Goal: Navigation & Orientation: Find specific page/section

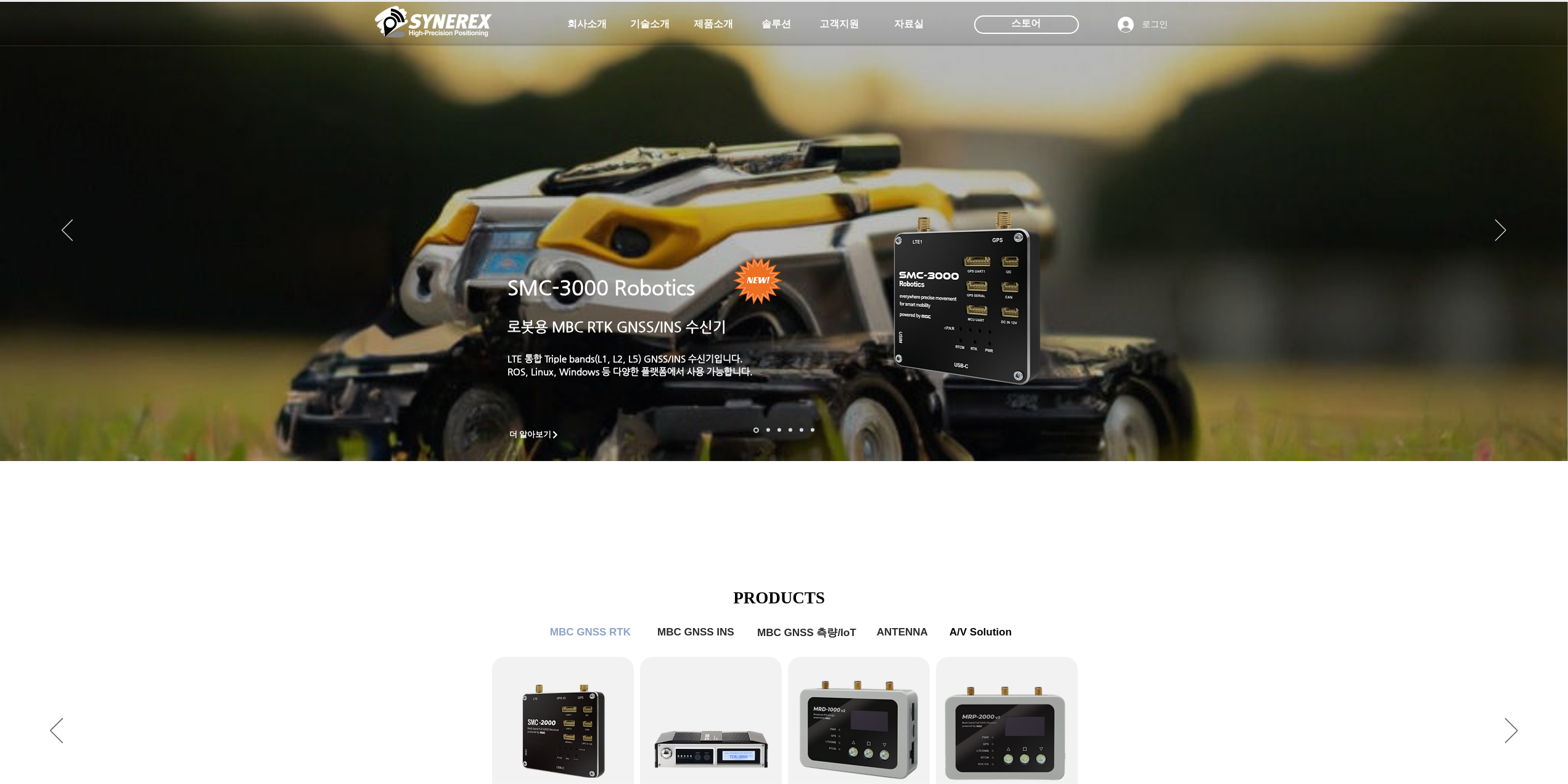
click at [1122, 572] on div "LimX Dinamics" at bounding box center [784, 392] width 1568 height 784
click at [601, 632] on div "LimX Dinamics" at bounding box center [784, 392] width 1568 height 784
click at [577, 638] on div "LimX Dinamics" at bounding box center [784, 392] width 1568 height 784
click at [1541, 426] on div "LimX Dinamics" at bounding box center [784, 392] width 1568 height 784
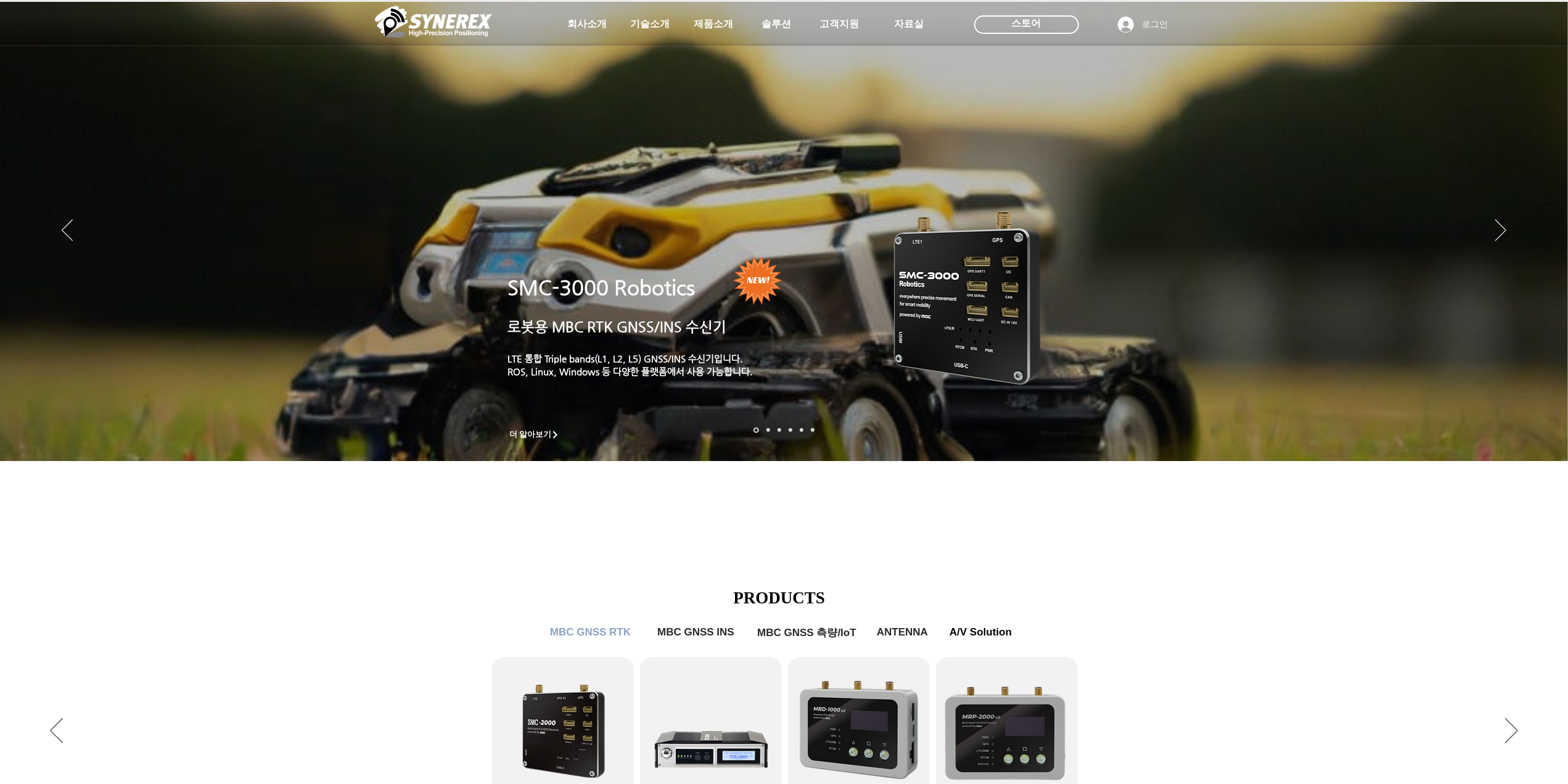
click at [378, 52] on icon "사이트로 돌아가기" at bounding box center [376, 54] width 12 height 12
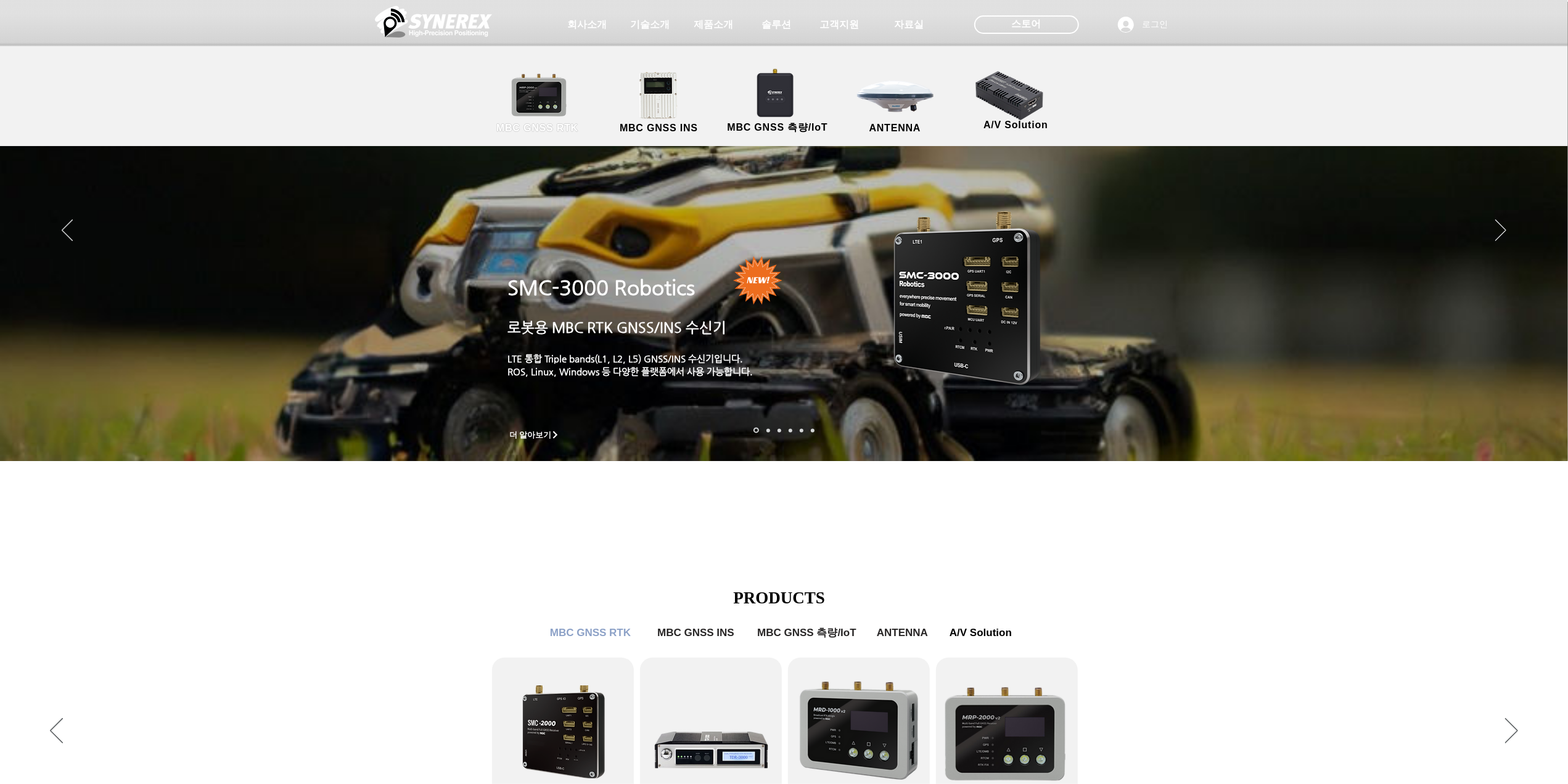
click at [542, 132] on span "MBC GNSS RTK" at bounding box center [538, 128] width 82 height 11
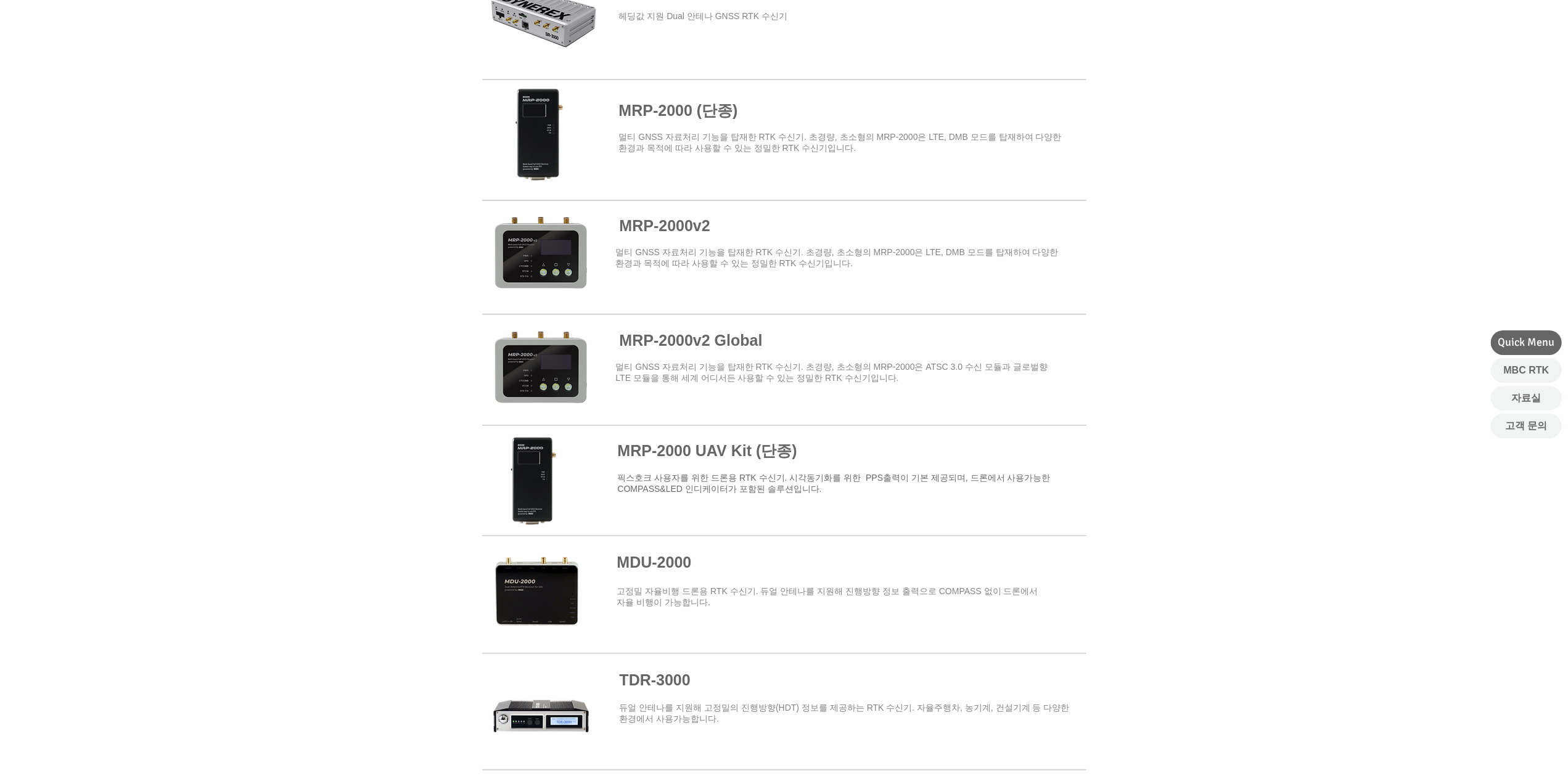
scroll to position [769, 0]
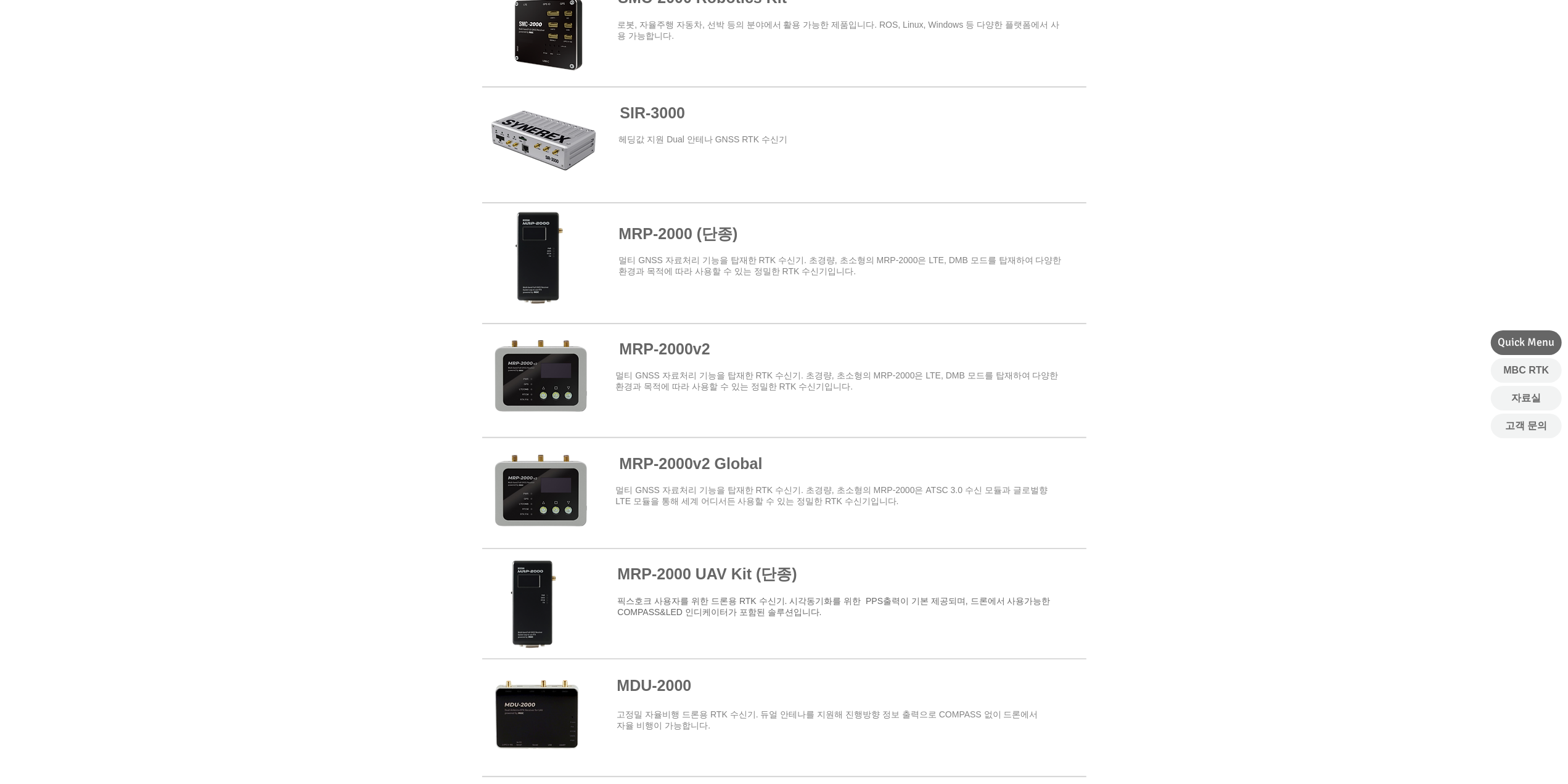
click at [663, 254] on span at bounding box center [785, 259] width 604 height 108
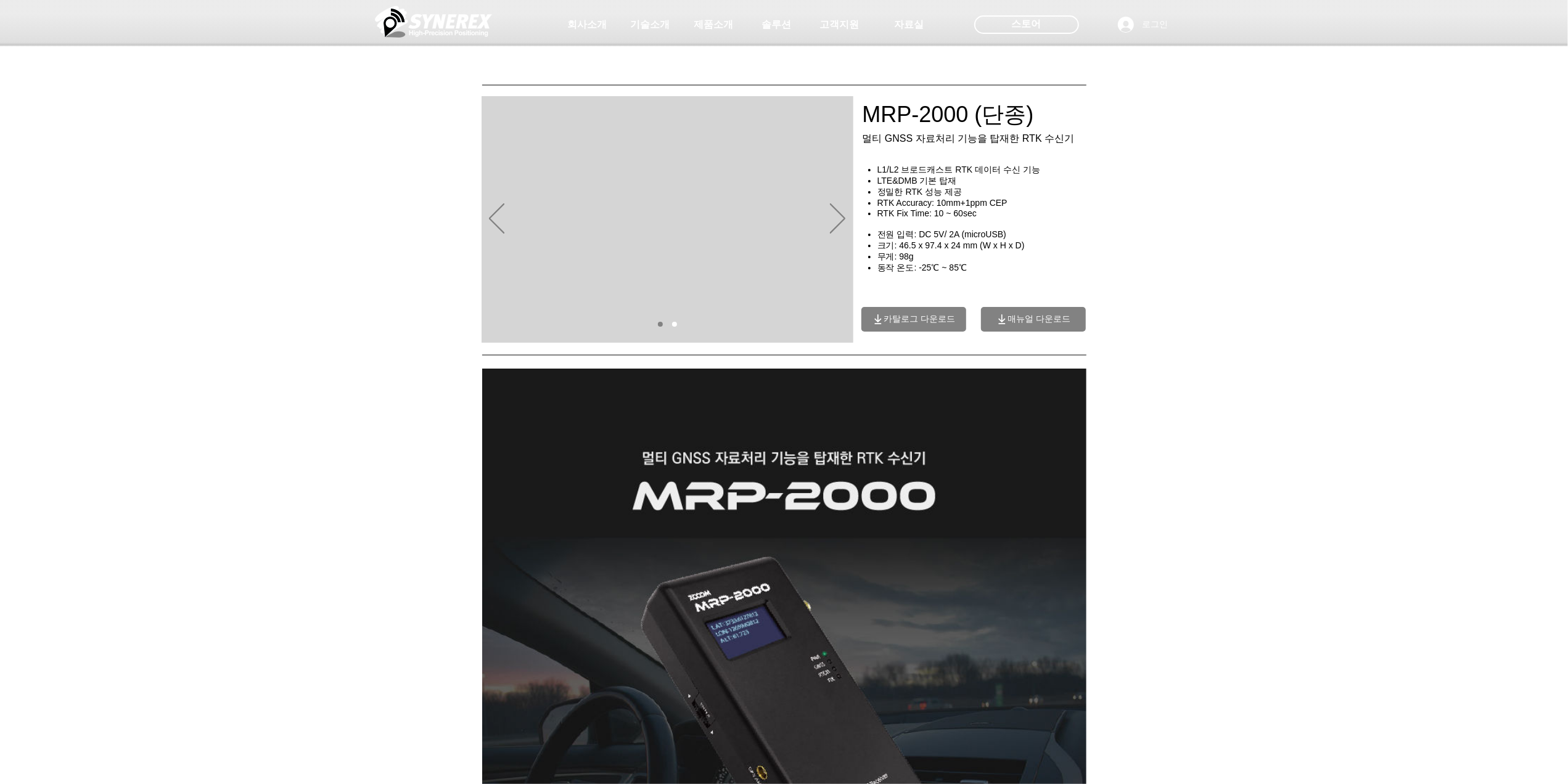
scroll to position [247, 0]
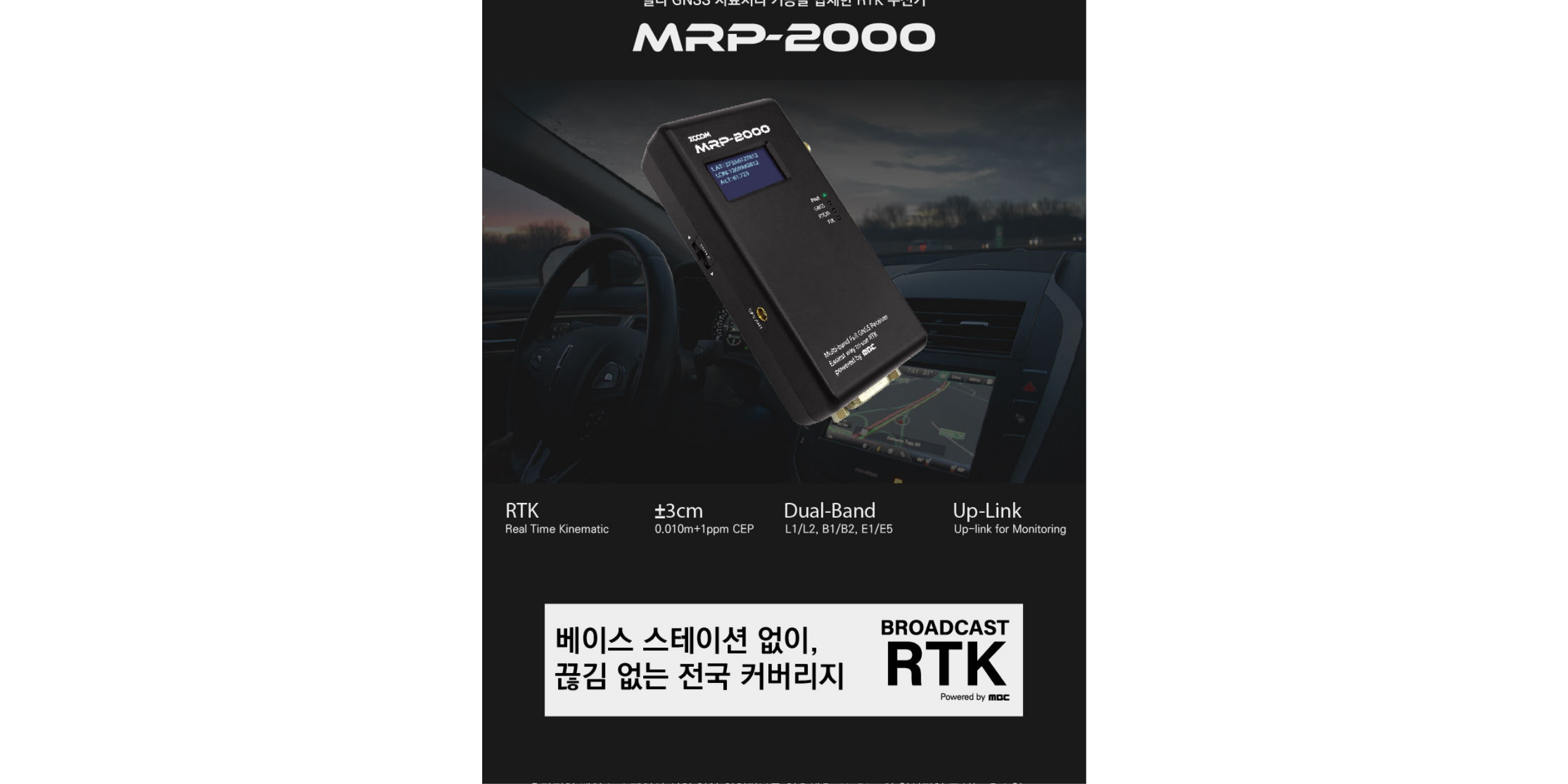
scroll to position [0, 0]
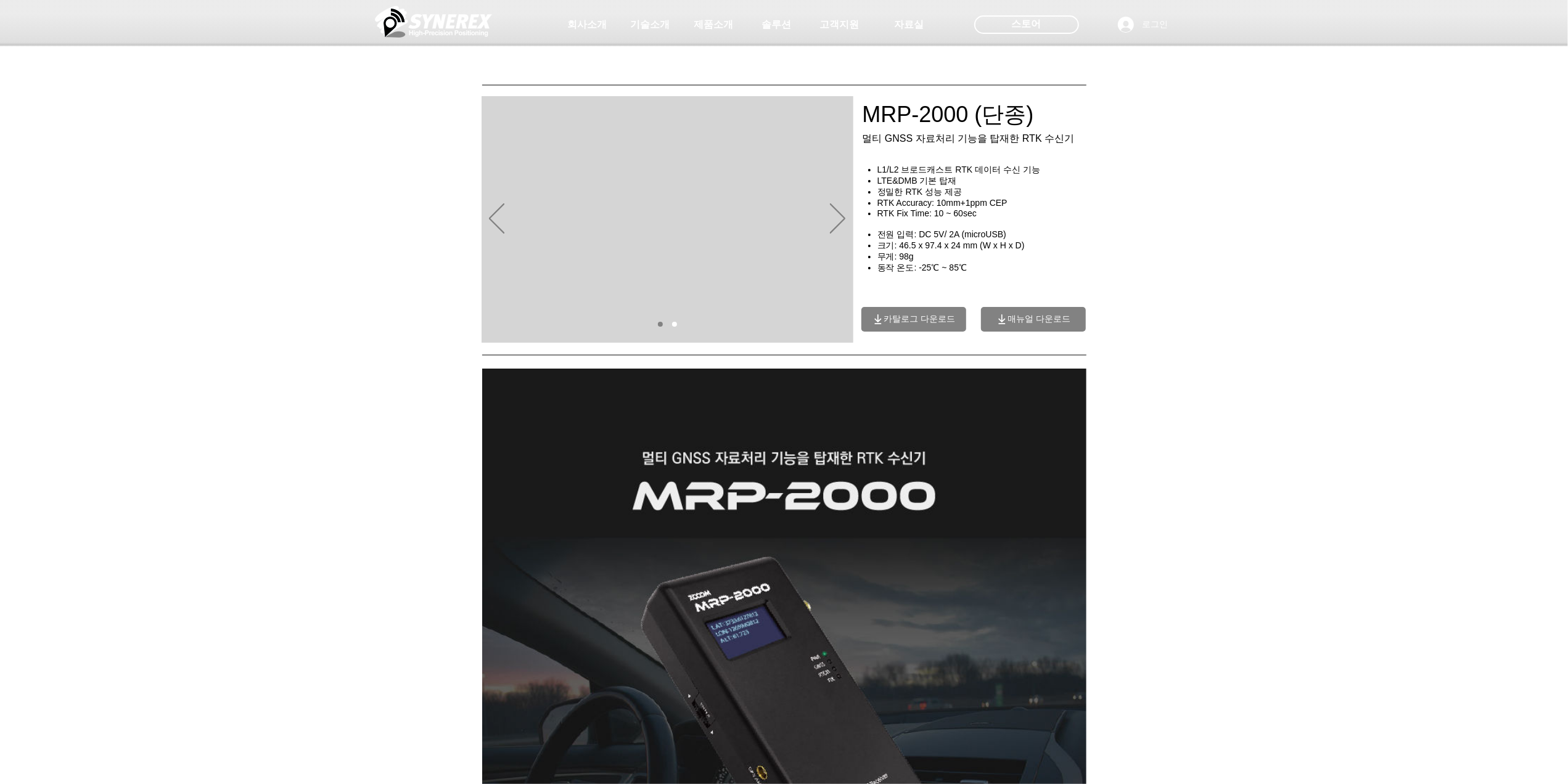
click at [1210, 161] on div at bounding box center [784, 91] width 1568 height 183
click at [1254, 83] on div at bounding box center [784, 91] width 1568 height 183
click at [1263, 64] on div at bounding box center [784, 91] width 1568 height 183
click at [1270, 67] on div at bounding box center [784, 91] width 1568 height 183
